Goal: Navigation & Orientation: Find specific page/section

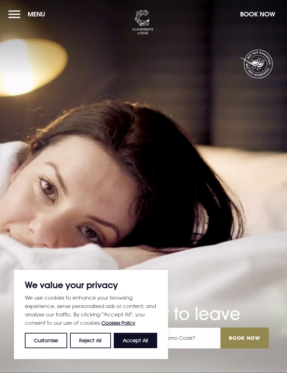
click at [49, 343] on button "Customise" at bounding box center [46, 340] width 42 height 15
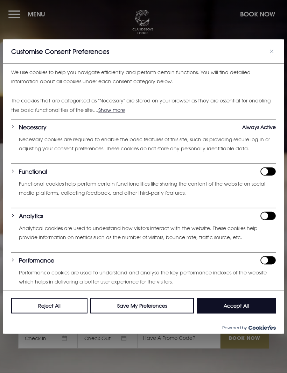
click at [236, 314] on button "Accept All" at bounding box center [236, 305] width 79 height 15
checkbox input "true"
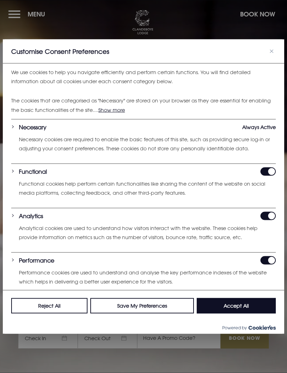
checkbox input "true"
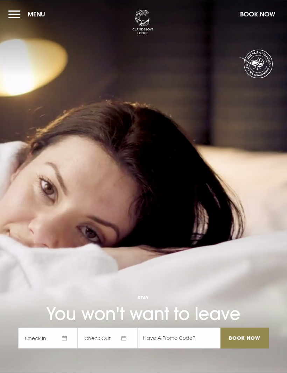
click at [20, 15] on button "Menu" at bounding box center [28, 14] width 40 height 15
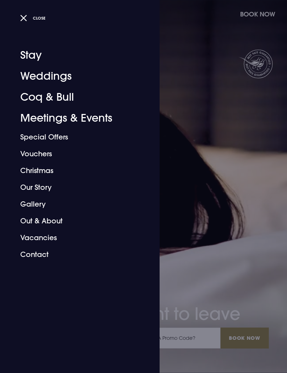
click at [34, 205] on link "Gallery" at bounding box center [75, 204] width 111 height 17
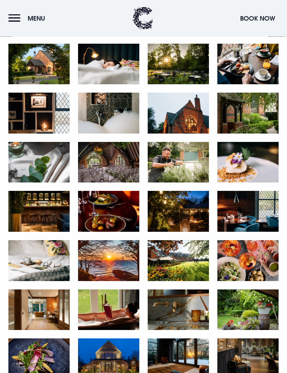
click at [45, 323] on img at bounding box center [38, 310] width 61 height 41
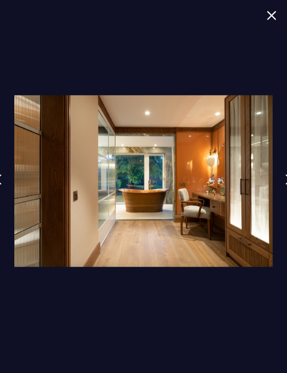
scroll to position [84, 0]
click at [206, 219] on img at bounding box center [143, 182] width 258 height 172
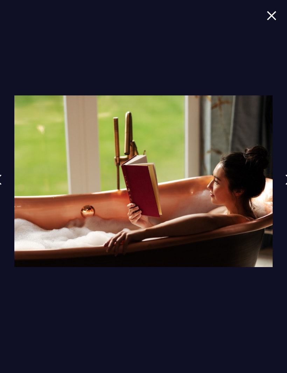
scroll to position [0, 0]
click at [276, 20] on img at bounding box center [272, 15] width 10 height 9
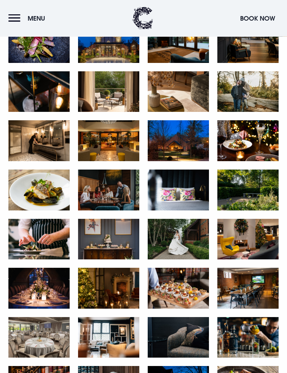
scroll to position [487, 0]
